Goal: Browse casually: Explore the website without a specific task or goal

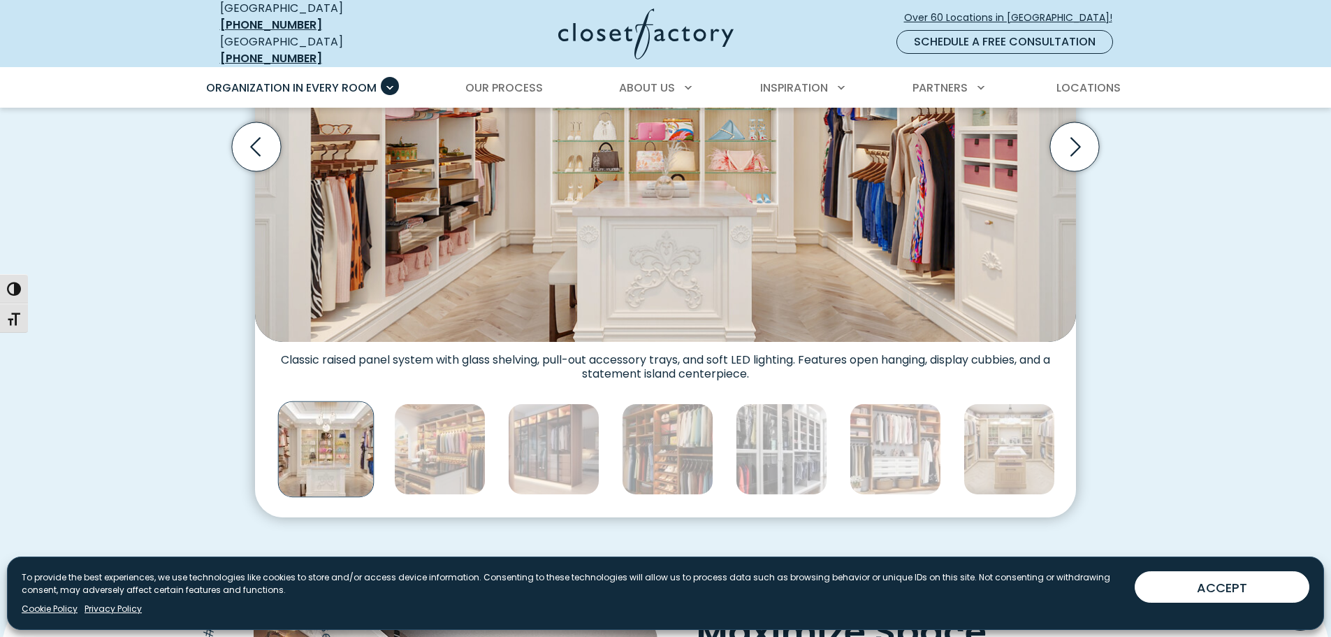
scroll to position [489, 0]
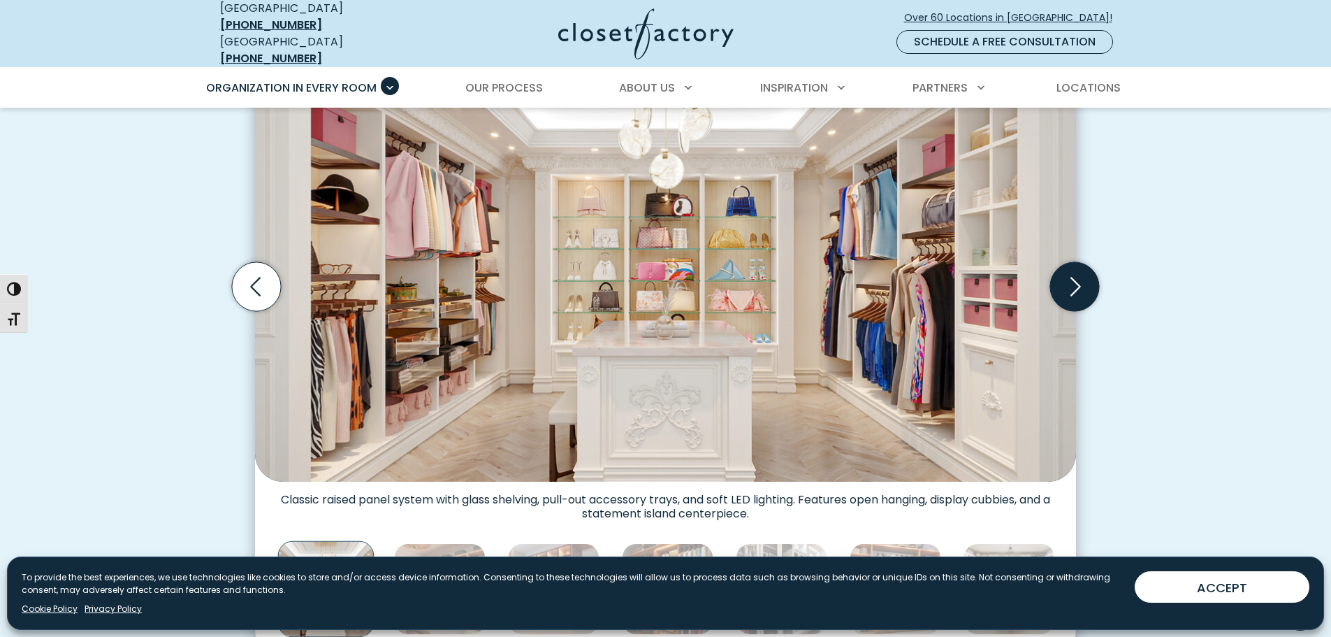
click at [1080, 280] on icon "Next slide" at bounding box center [1074, 286] width 49 height 49
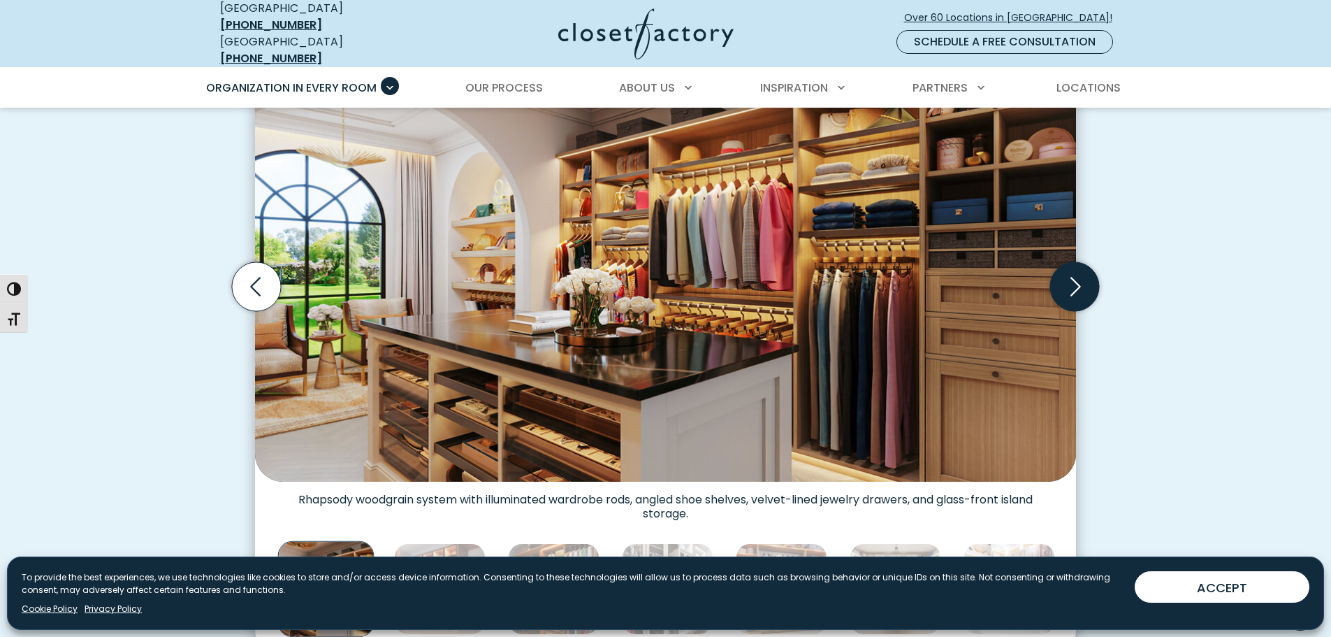
click at [1083, 280] on icon "Next slide" at bounding box center [1074, 286] width 49 height 49
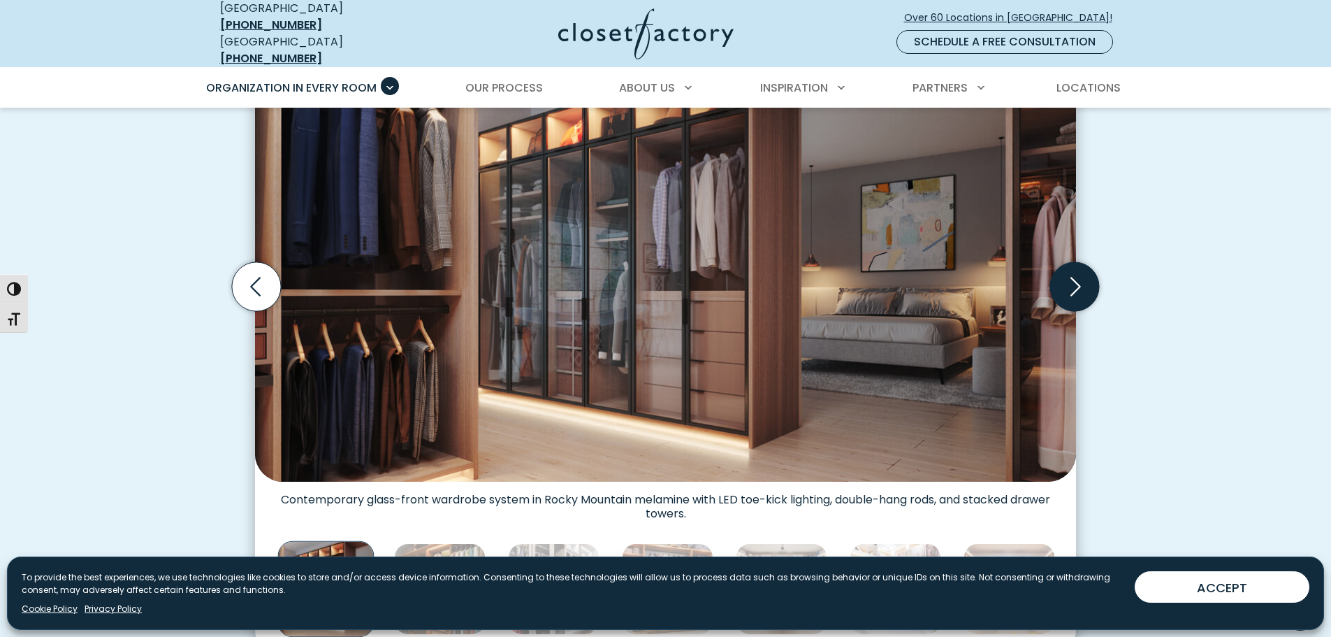
click at [1083, 280] on icon "Next slide" at bounding box center [1074, 286] width 49 height 49
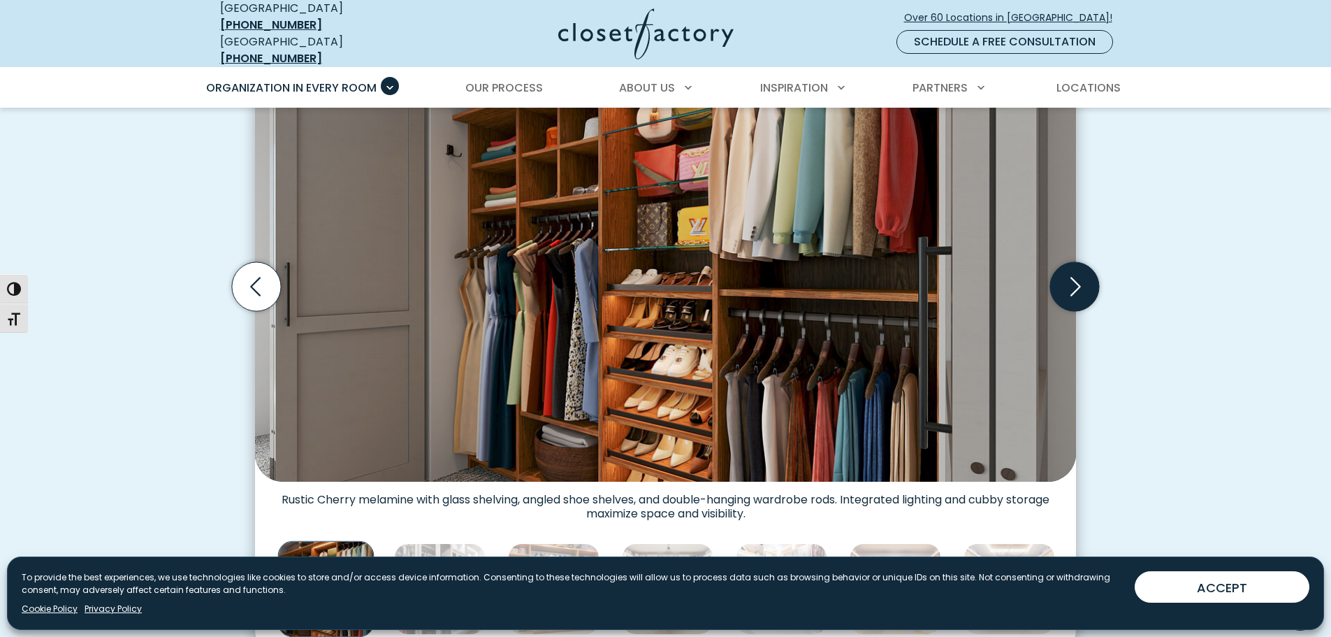
click at [1083, 280] on icon "Next slide" at bounding box center [1074, 286] width 49 height 49
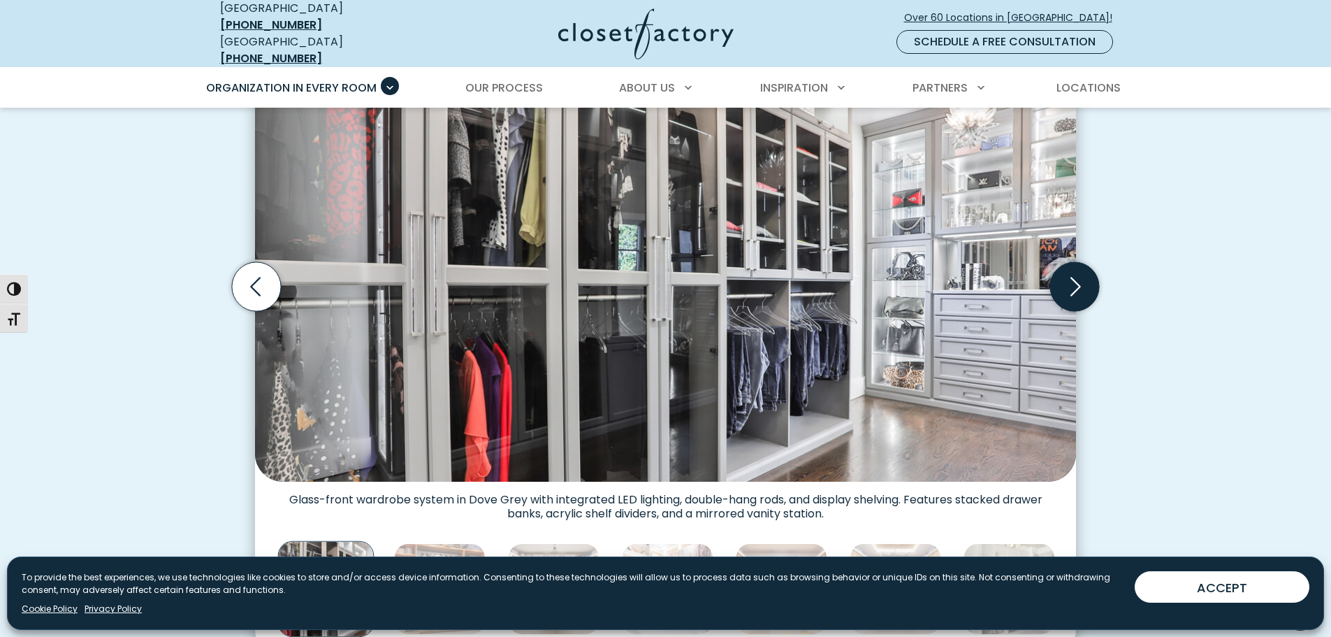
click at [1083, 280] on icon "Next slide" at bounding box center [1074, 286] width 49 height 49
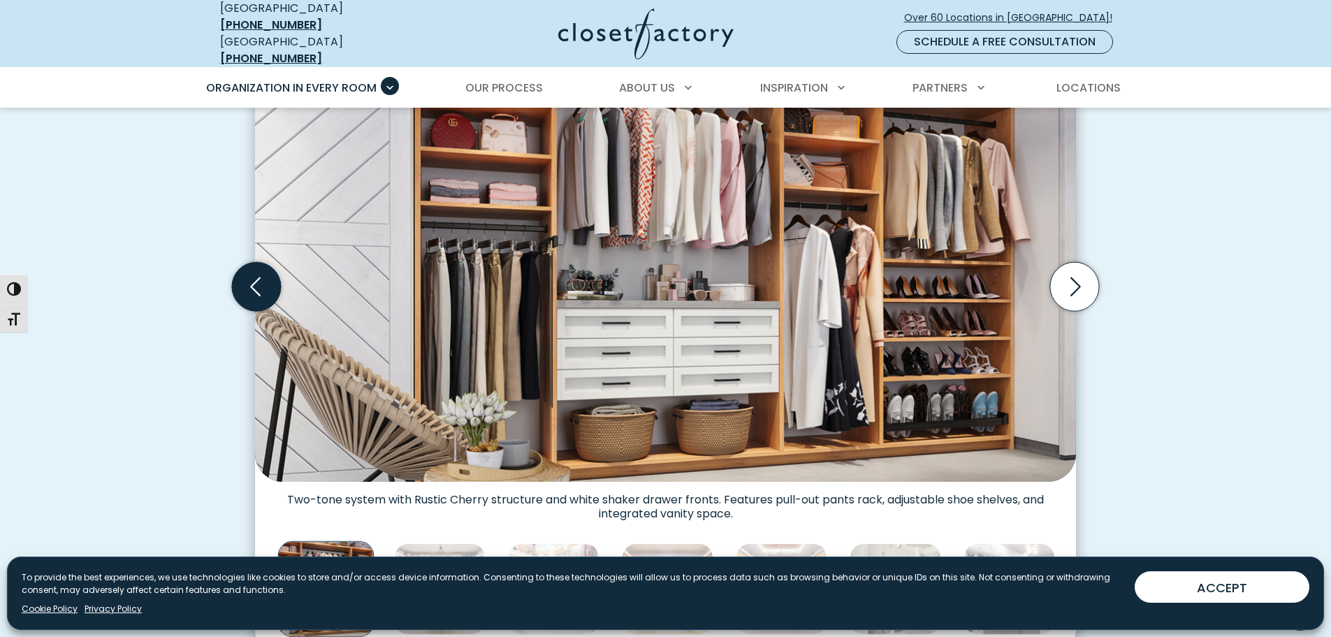
click at [257, 280] on icon "Previous slide" at bounding box center [256, 286] width 49 height 49
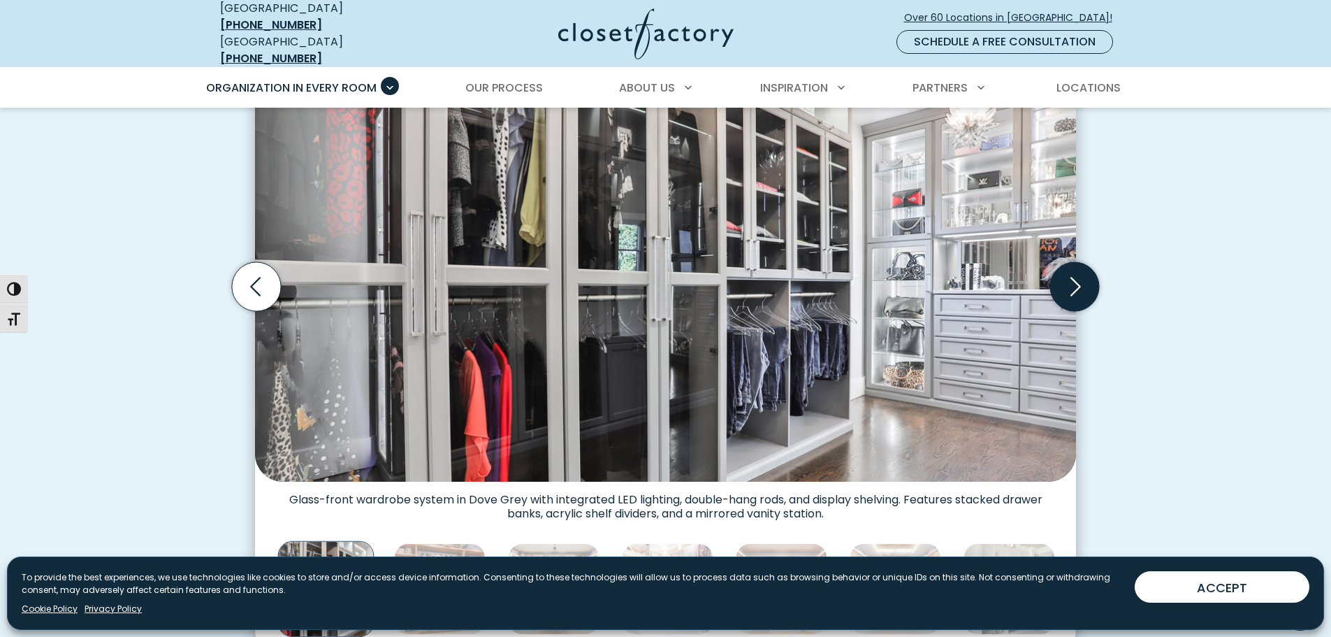
click at [1069, 273] on icon "Next slide" at bounding box center [1074, 286] width 49 height 49
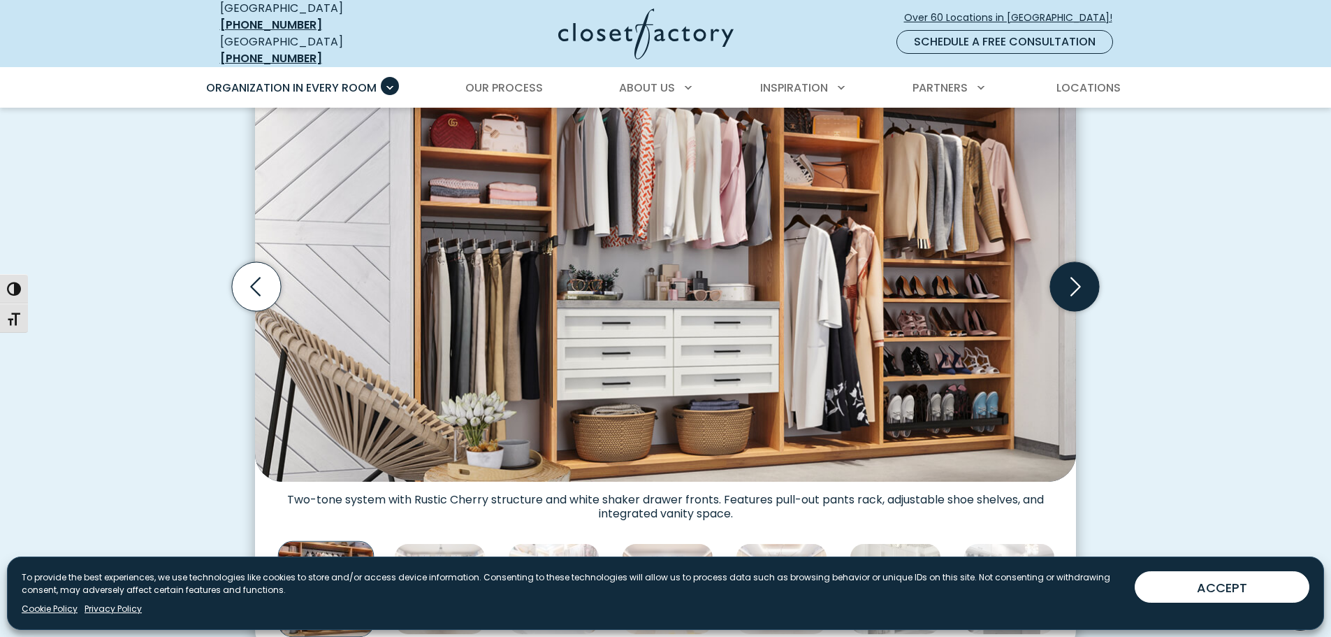
click at [1069, 273] on icon "Next slide" at bounding box center [1074, 286] width 49 height 49
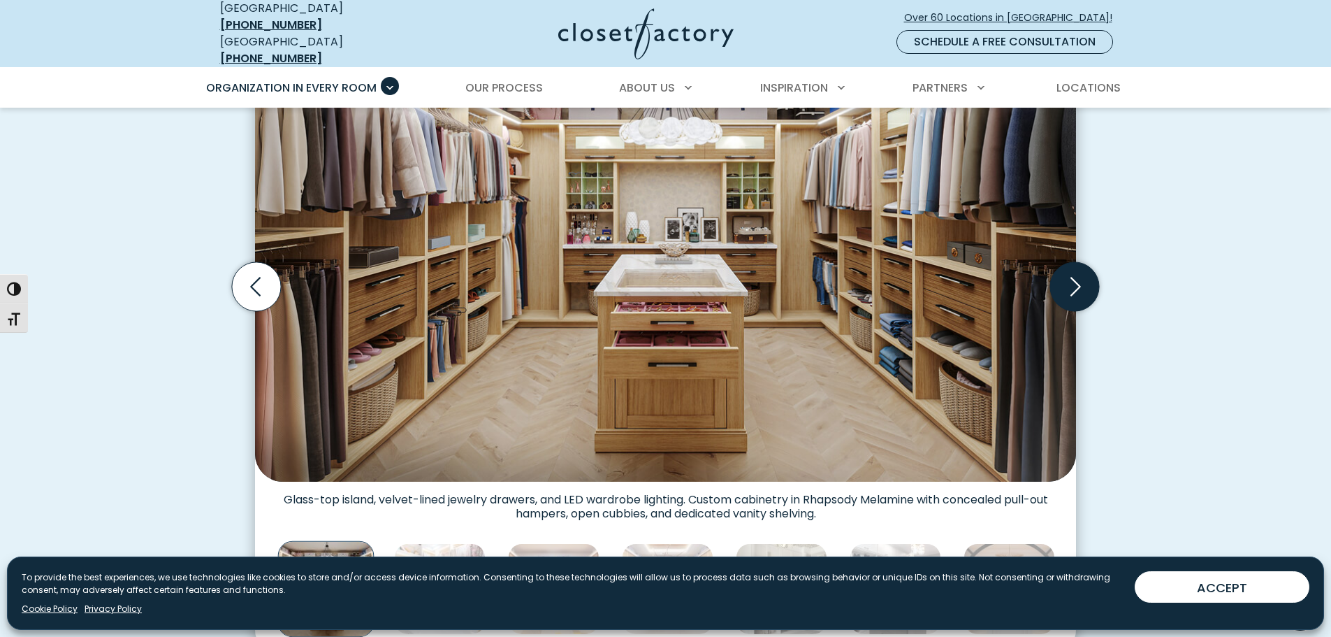
click at [1069, 273] on icon "Next slide" at bounding box center [1074, 286] width 49 height 49
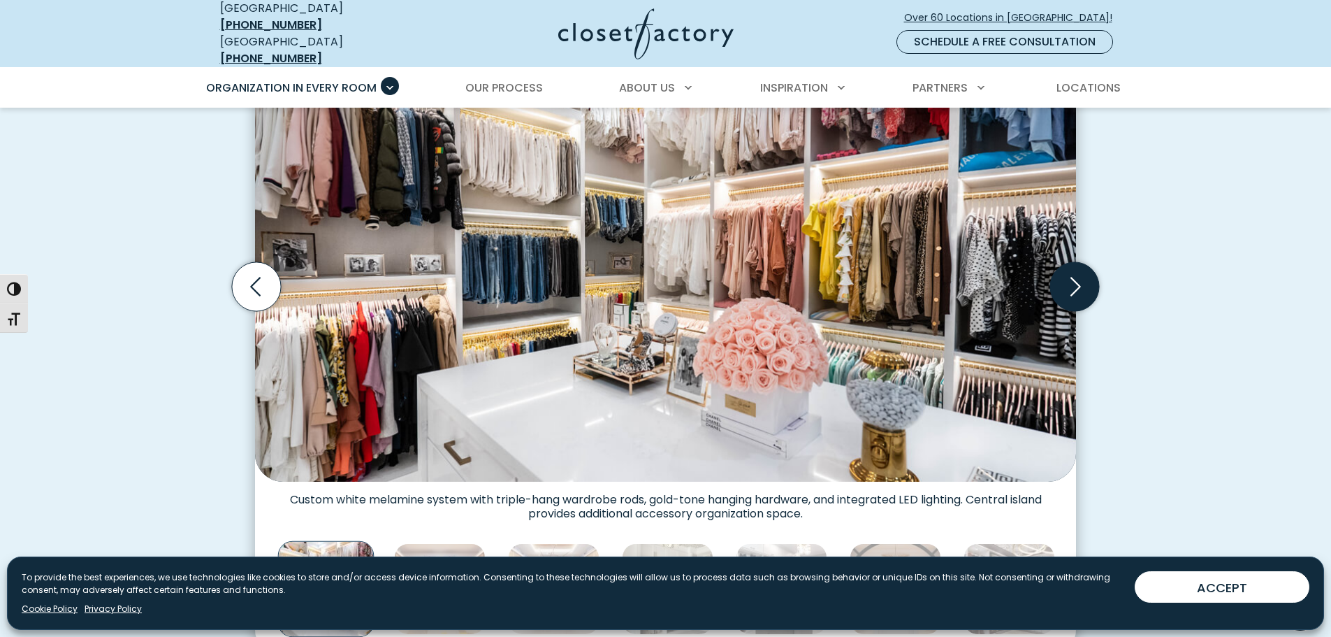
click at [1069, 273] on icon "Next slide" at bounding box center [1074, 286] width 49 height 49
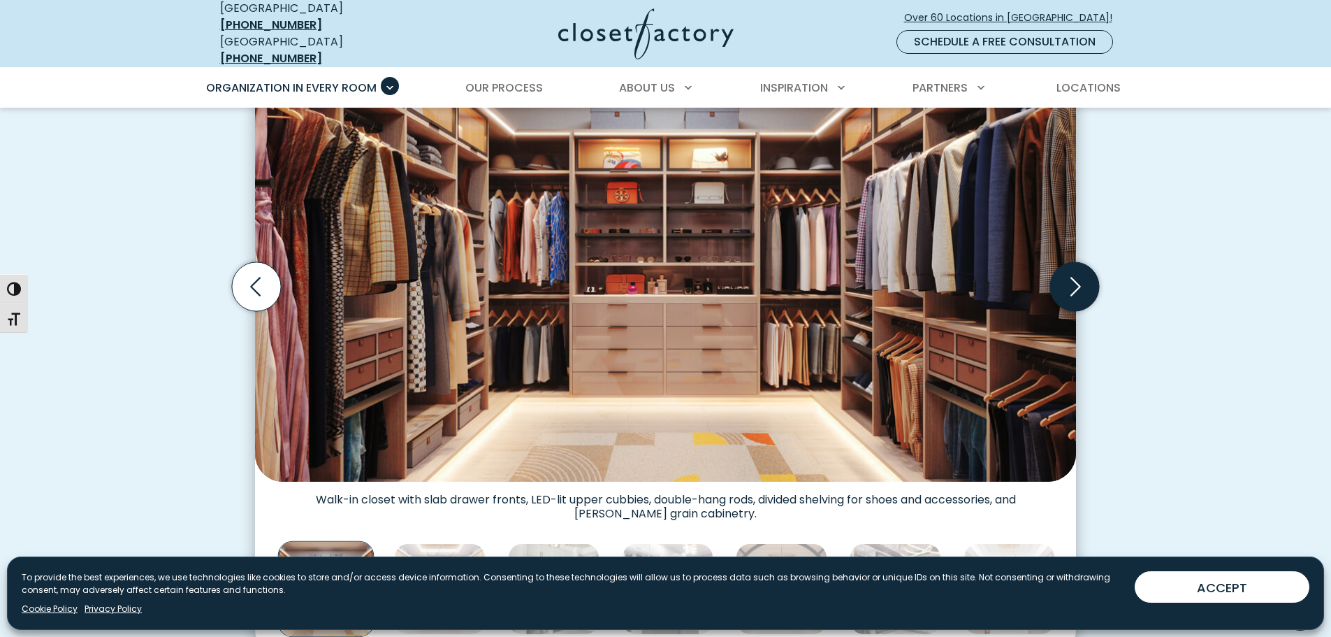
click at [1069, 273] on icon "Next slide" at bounding box center [1074, 286] width 49 height 49
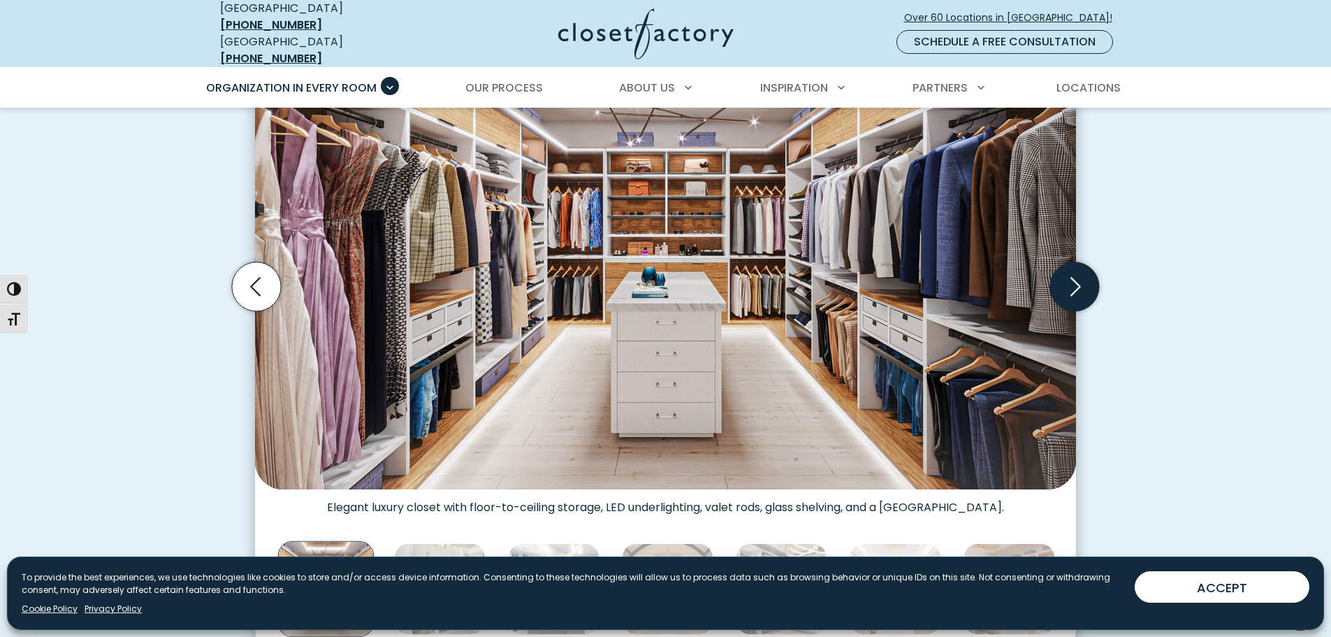
click at [1069, 273] on icon "Next slide" at bounding box center [1074, 286] width 49 height 49
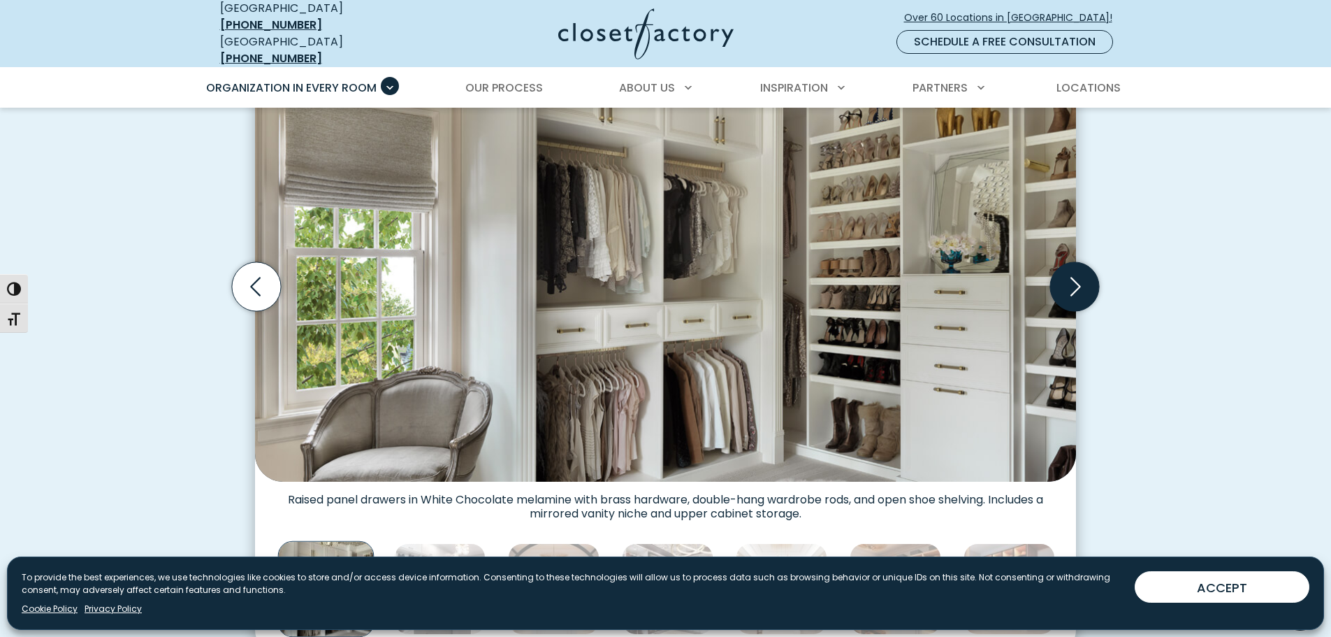
click at [1069, 273] on icon "Next slide" at bounding box center [1074, 286] width 49 height 49
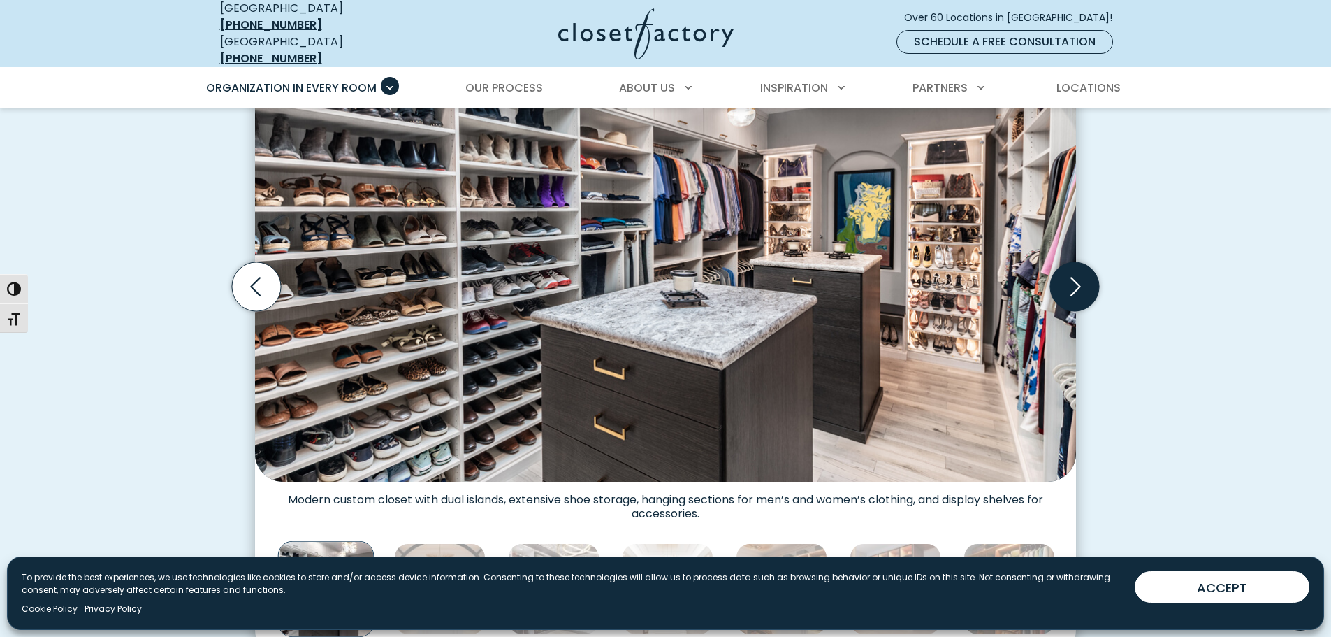
click at [1069, 273] on icon "Next slide" at bounding box center [1074, 286] width 49 height 49
